Goal: Information Seeking & Learning: Learn about a topic

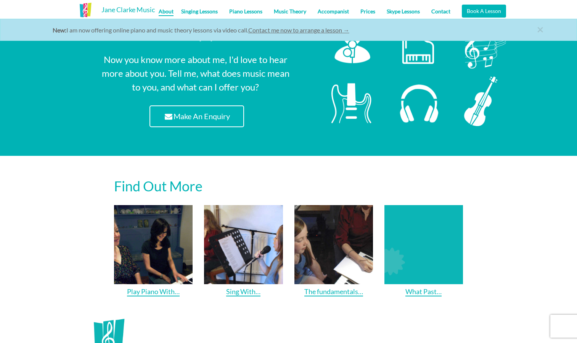
scroll to position [916, 0]
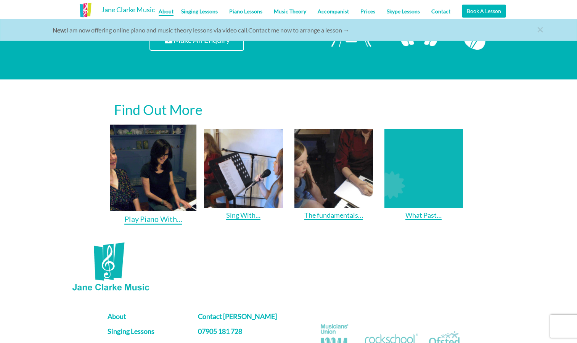
click at [165, 188] on link "Play Piano With…" at bounding box center [153, 175] width 87 height 100
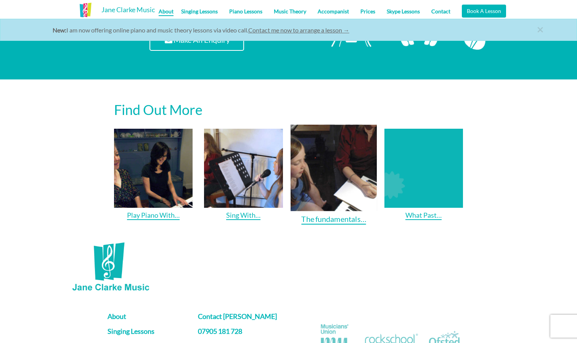
click at [347, 191] on link "The fundamentals…" at bounding box center [333, 175] width 87 height 100
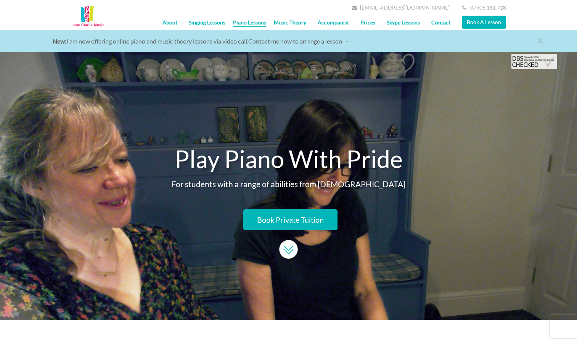
click at [369, 19] on link "Prices" at bounding box center [368, 22] width 26 height 19
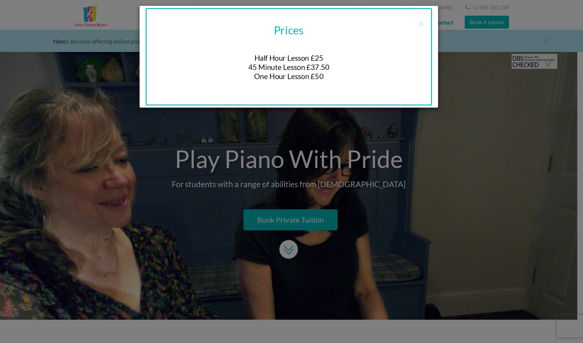
click at [467, 144] on div "x Prices Half Hour Lesson £25 45 Minute Lesson £37.50 One Hour Lesson £50" at bounding box center [291, 171] width 583 height 343
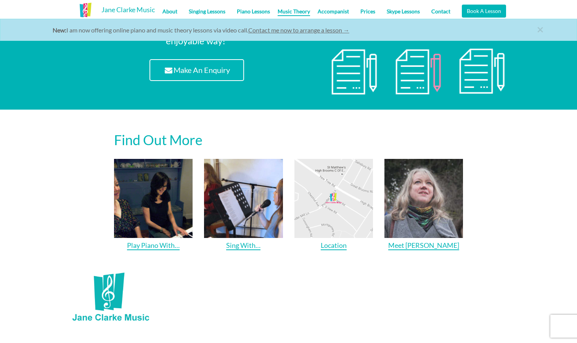
scroll to position [877, 0]
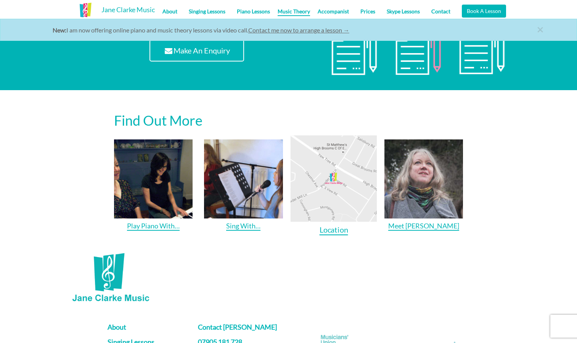
click at [361, 193] on img at bounding box center [333, 178] width 87 height 87
